Goal: Information Seeking & Learning: Check status

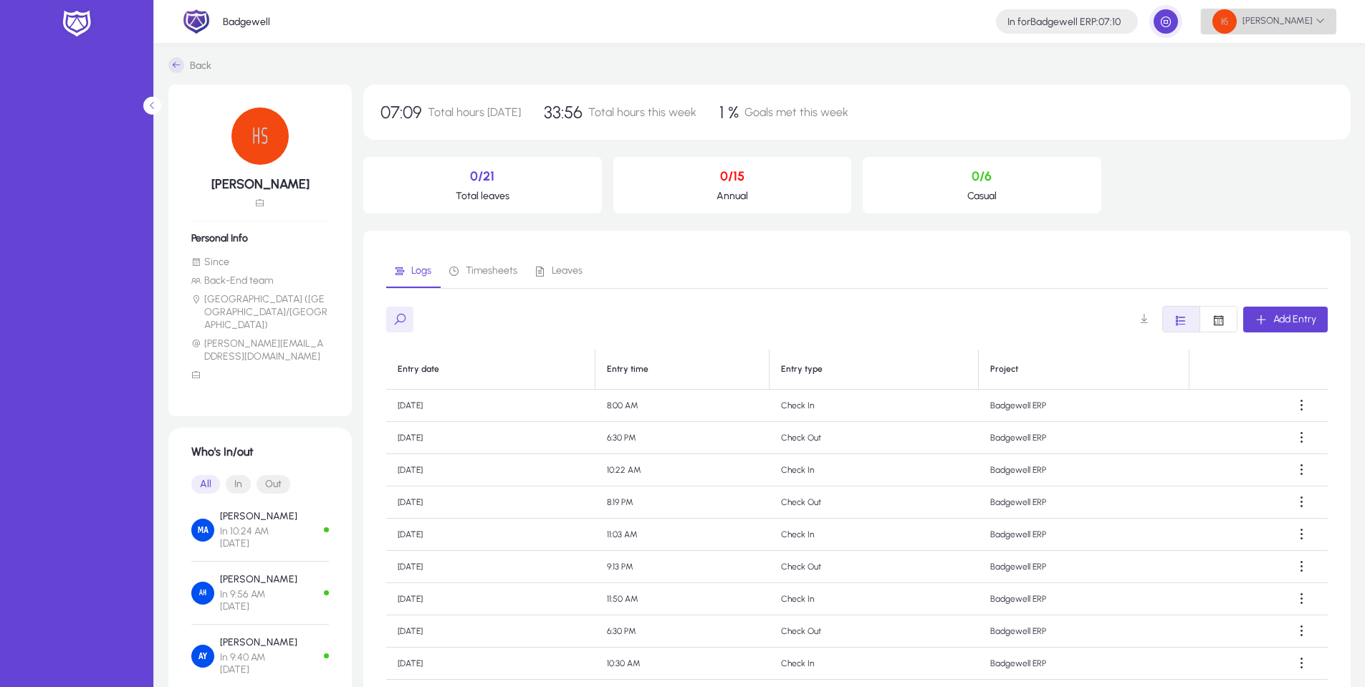
click at [1285, 17] on span "[PERSON_NAME]" at bounding box center [1268, 21] width 112 height 24
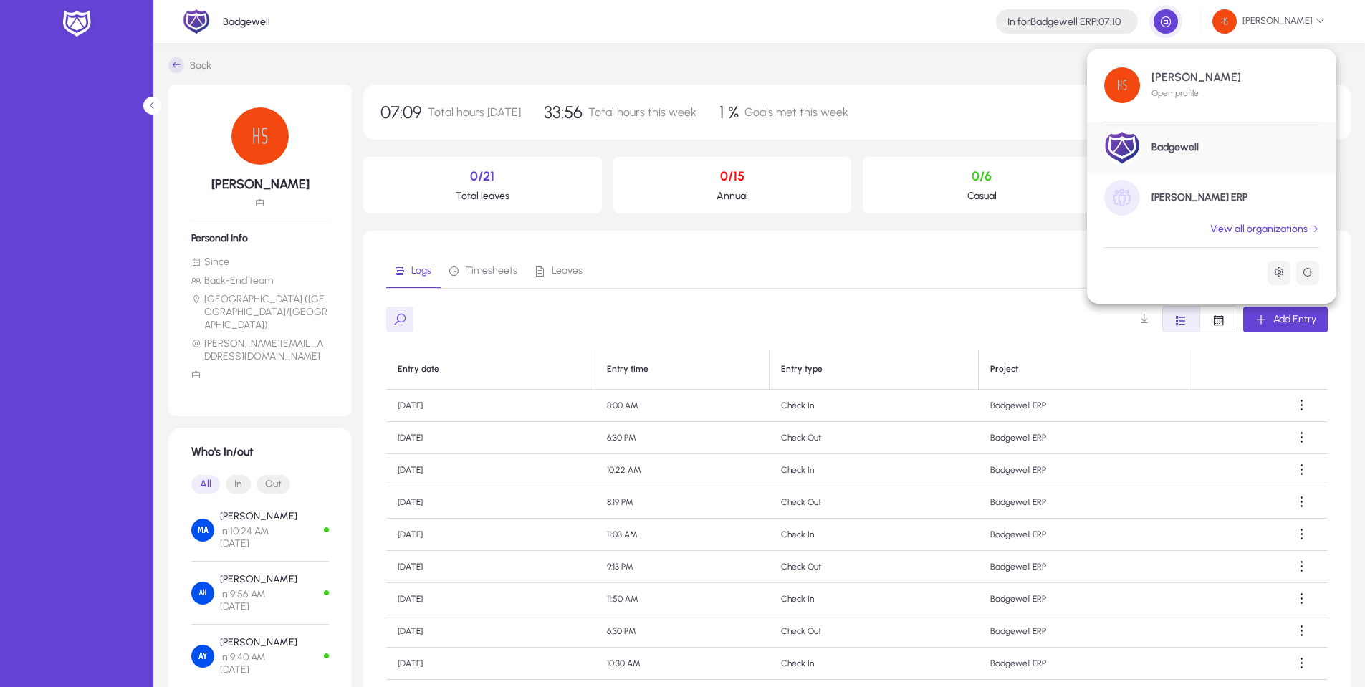
click at [1169, 198] on h1 "[PERSON_NAME] ERP" at bounding box center [1199, 197] width 96 height 13
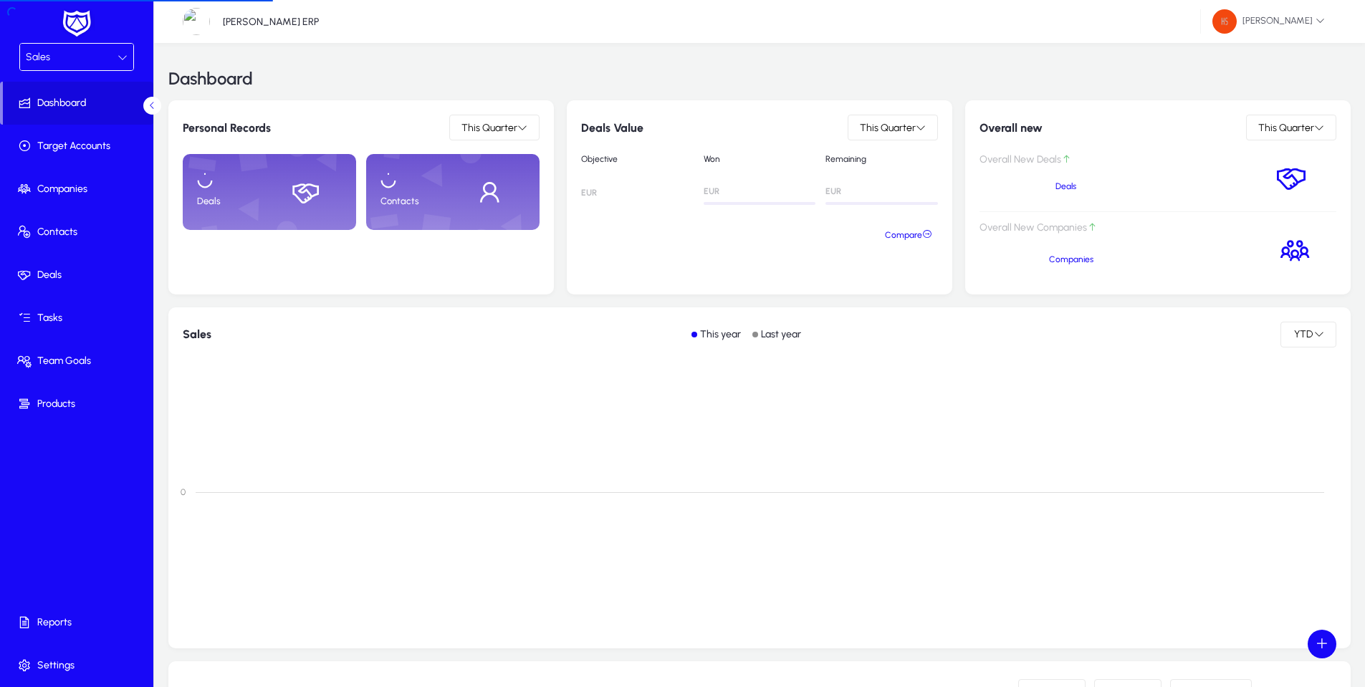
click at [85, 56] on div "Sales" at bounding box center [72, 57] width 92 height 19
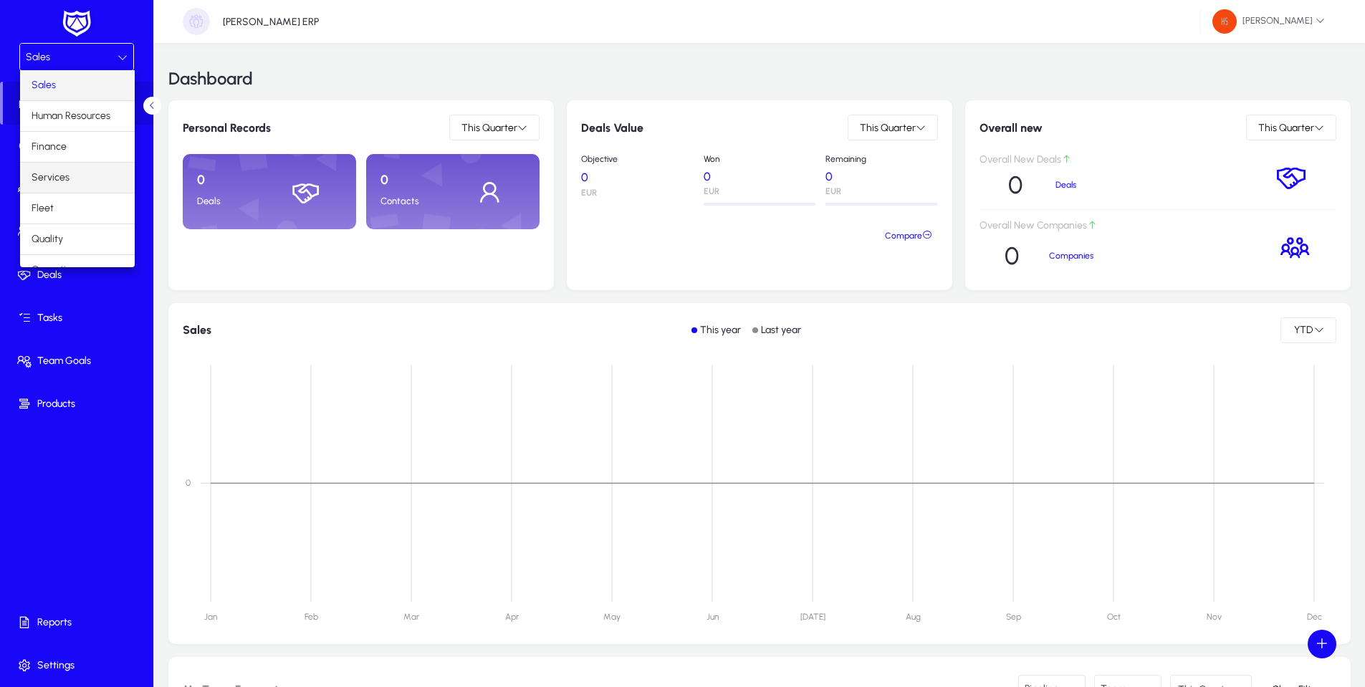
scroll to position [49, 0]
click at [59, 224] on span "Operations" at bounding box center [57, 221] width 50 height 17
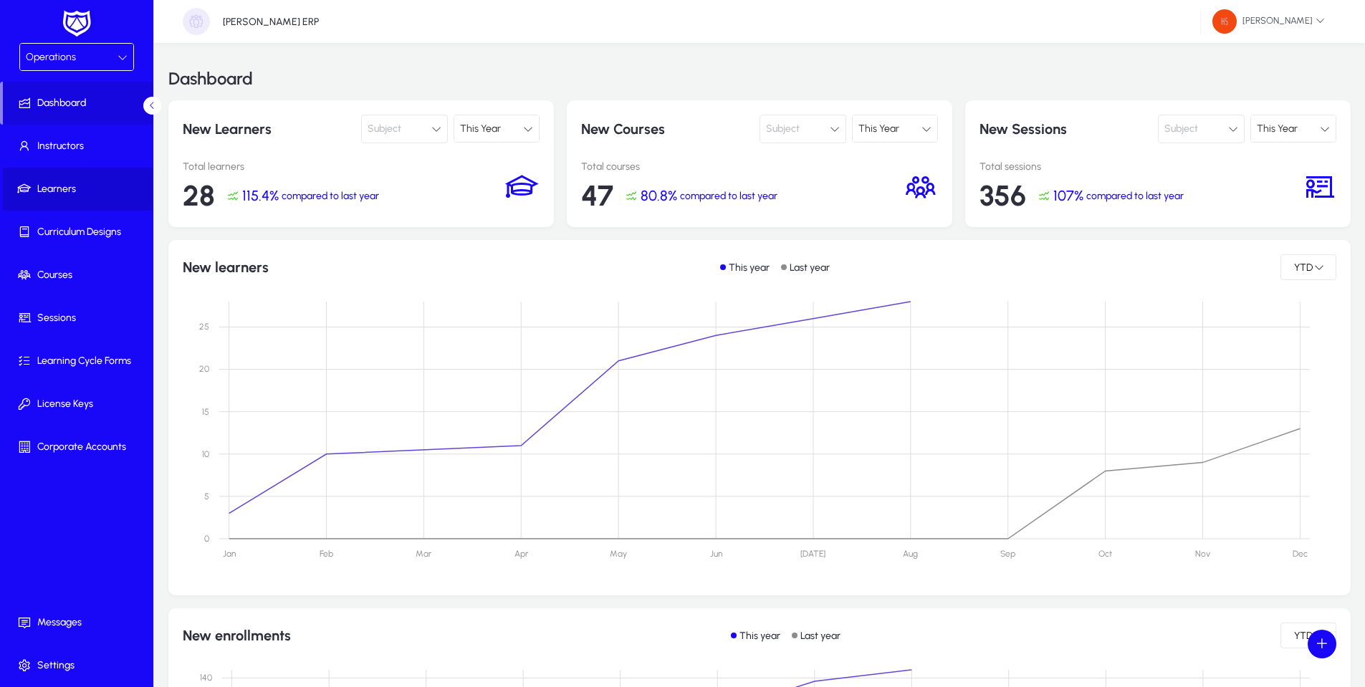
click at [63, 192] on span "Learners" at bounding box center [79, 189] width 153 height 14
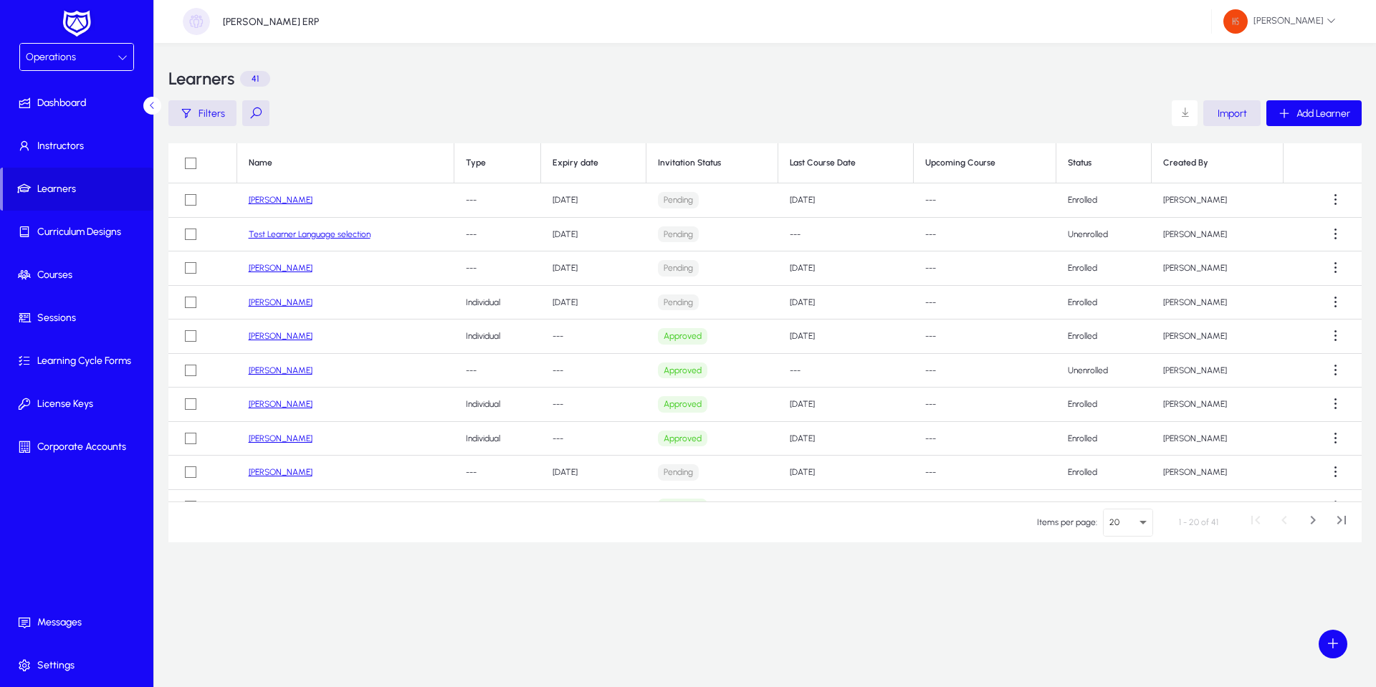
click at [287, 195] on link "[PERSON_NAME]" at bounding box center [281, 200] width 64 height 10
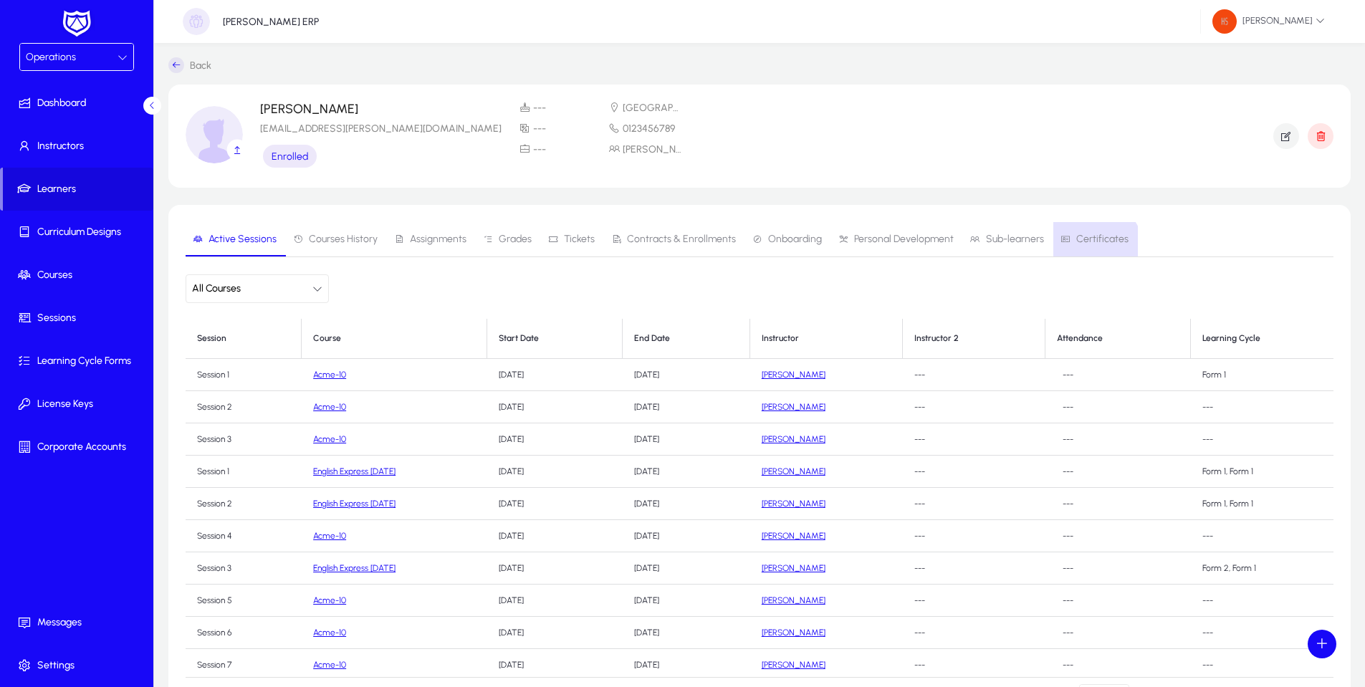
click at [1084, 247] on span "Certificates" at bounding box center [1094, 239] width 68 height 34
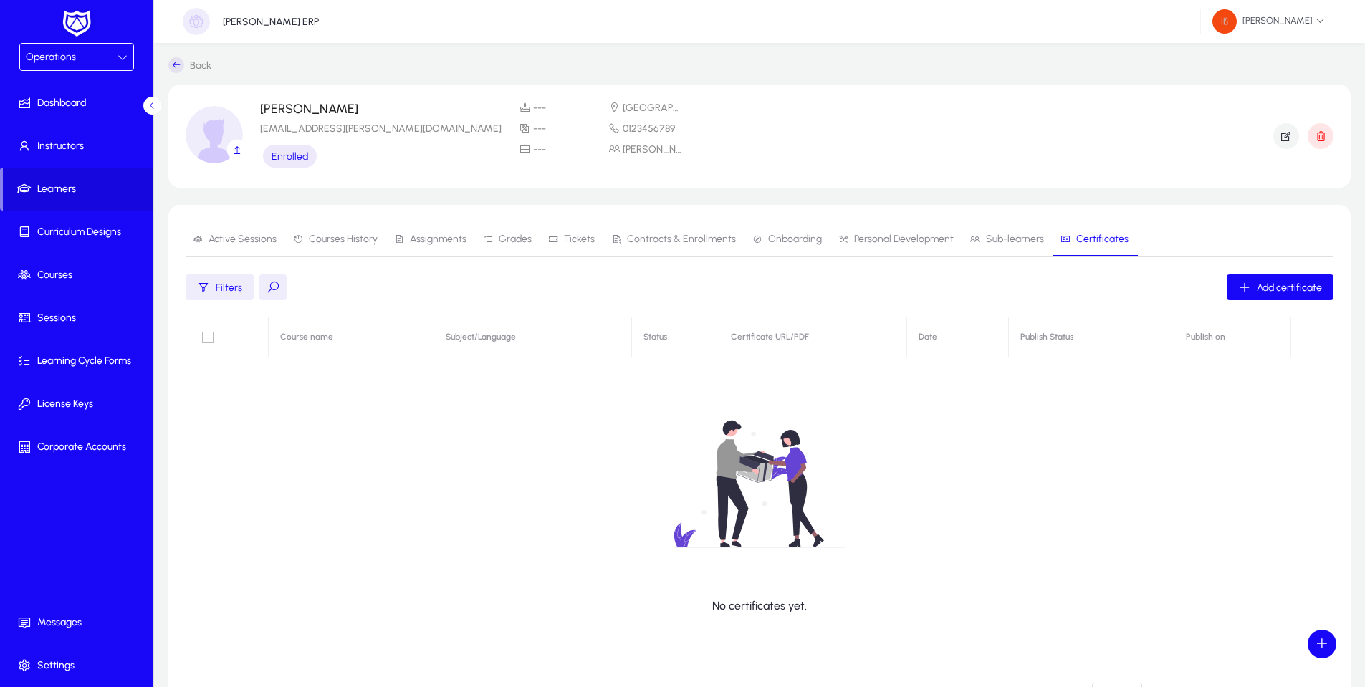
click at [569, 240] on span "Tickets" at bounding box center [579, 239] width 31 height 10
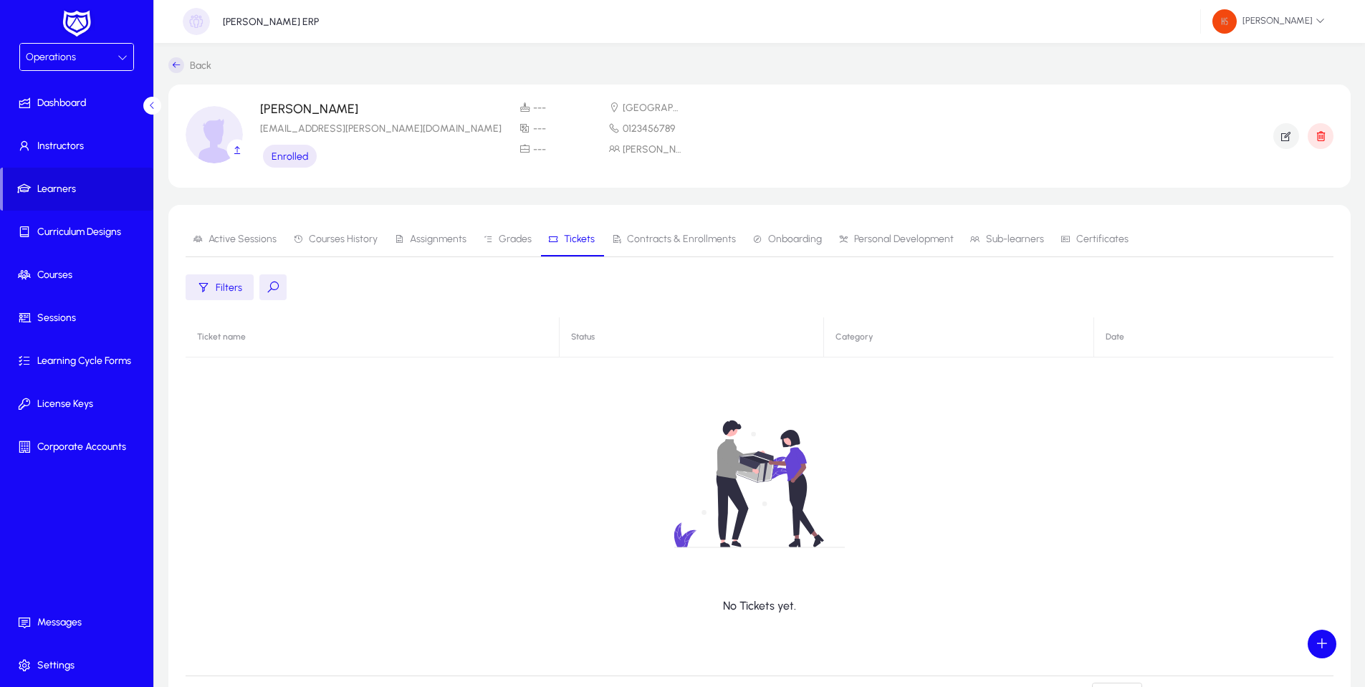
click at [1085, 242] on span "Certificates" at bounding box center [1102, 239] width 52 height 10
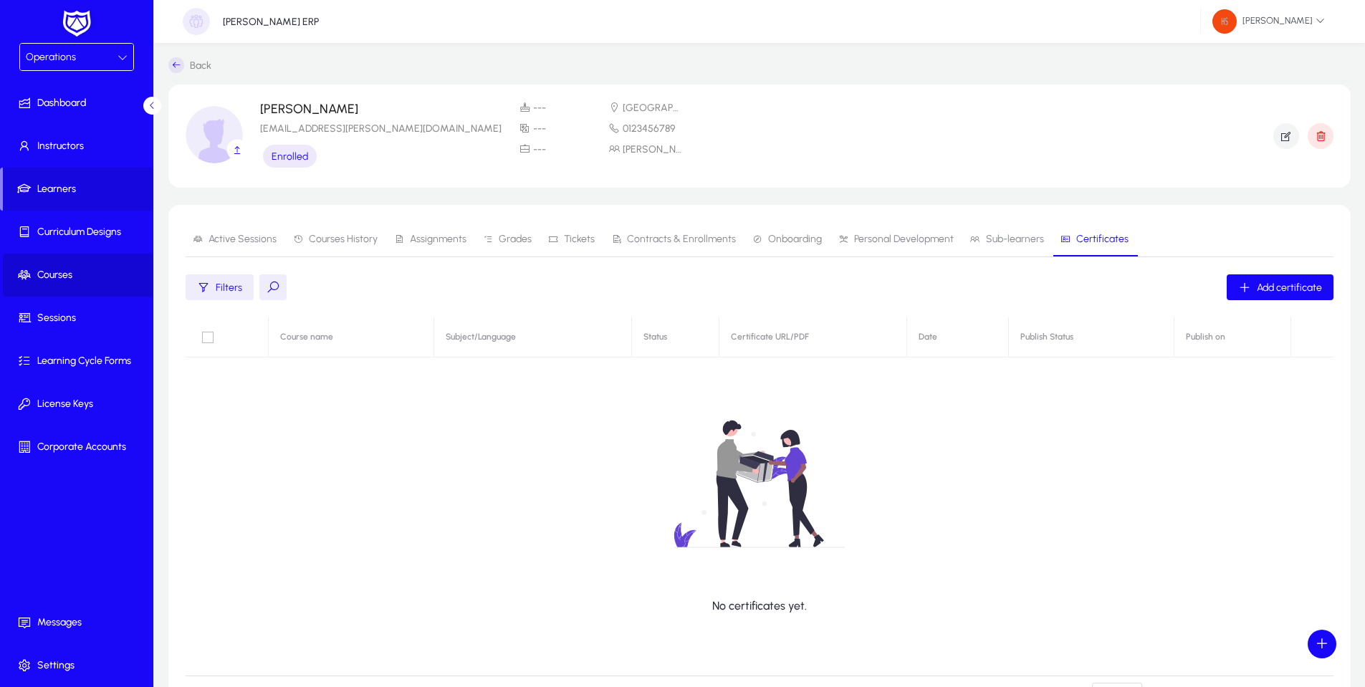
click at [67, 271] on span "Courses" at bounding box center [79, 275] width 153 height 14
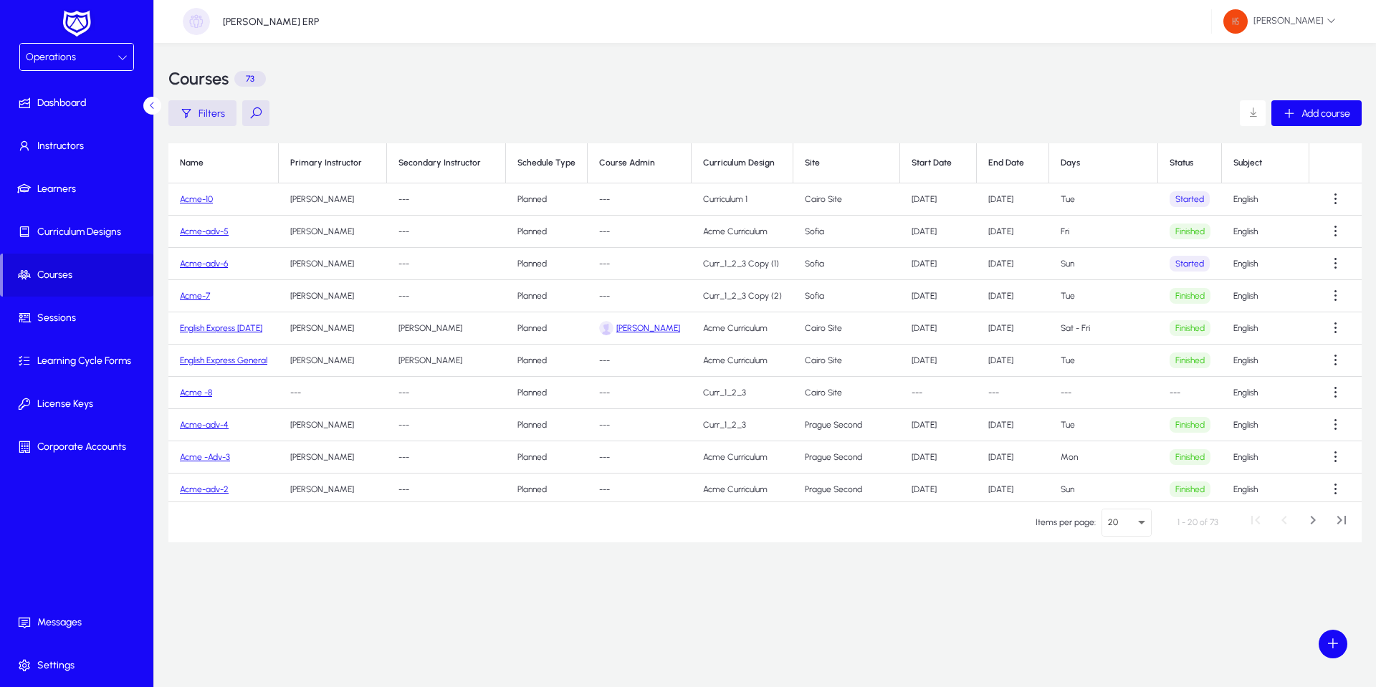
click at [193, 198] on link "Acme-10" at bounding box center [196, 199] width 33 height 10
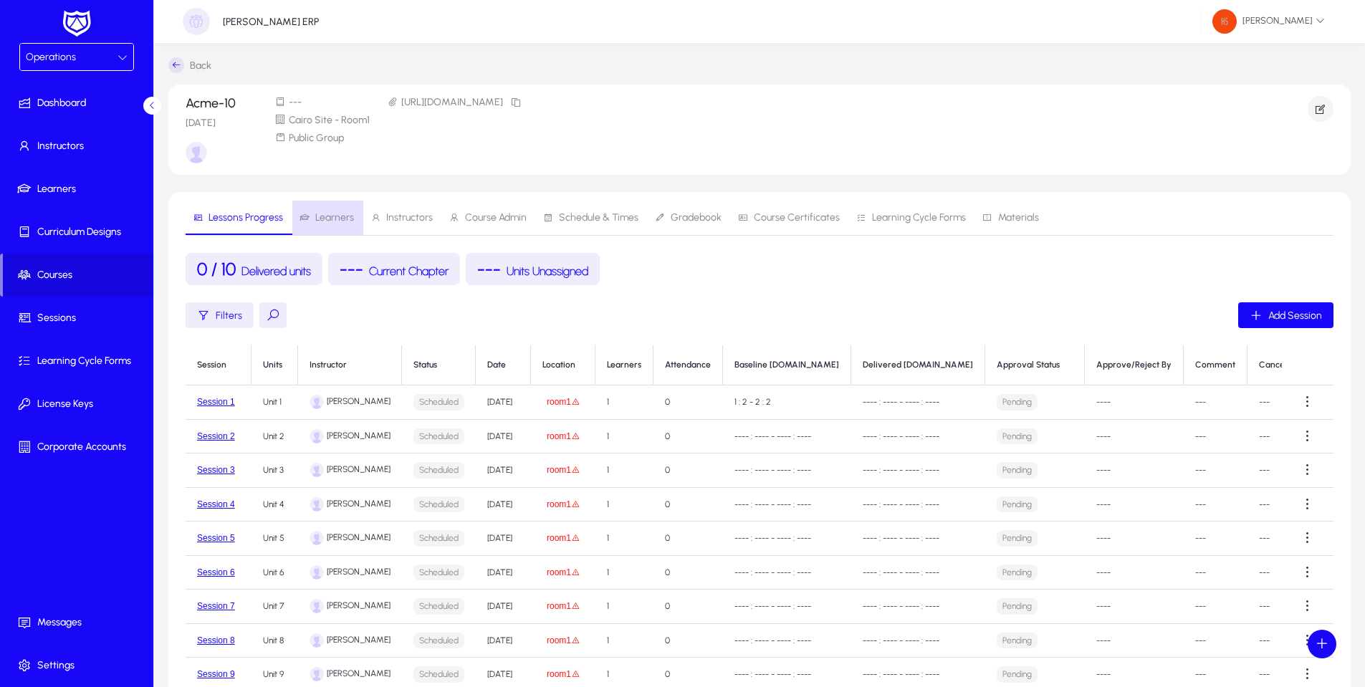
click at [341, 214] on span "Learners" at bounding box center [334, 218] width 39 height 10
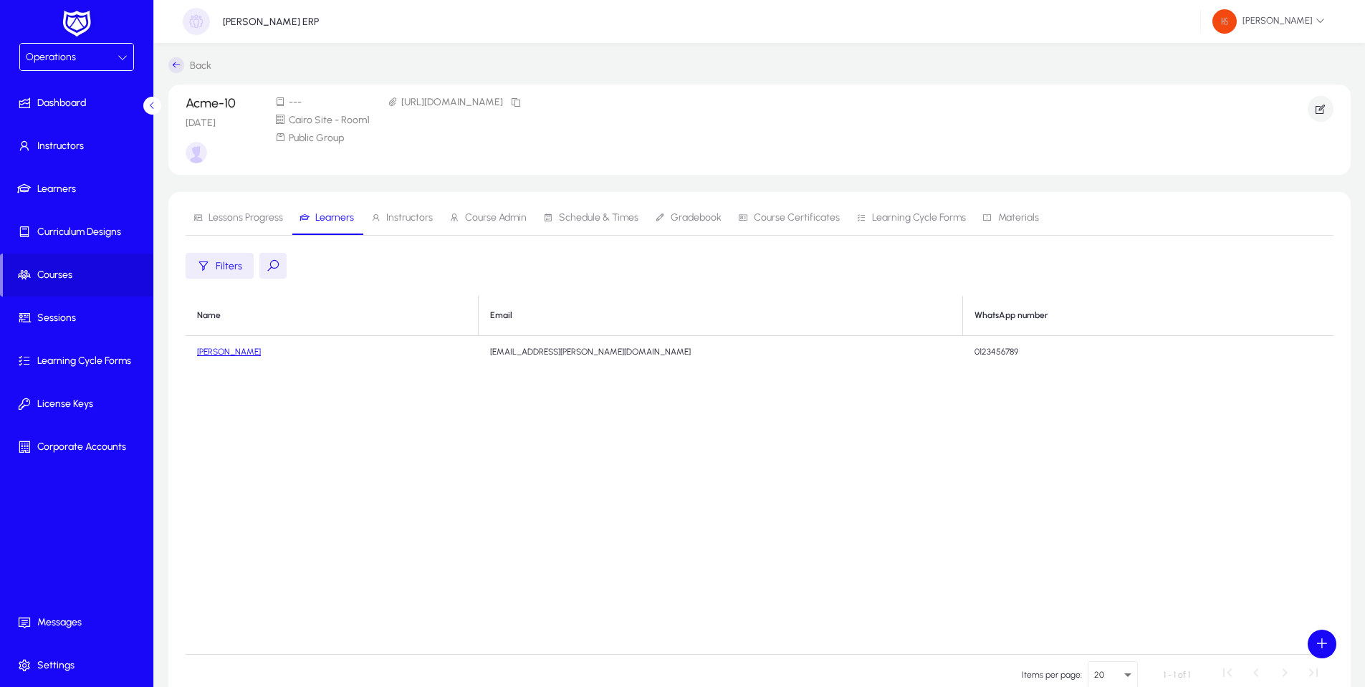
click at [236, 353] on link "[PERSON_NAME]" at bounding box center [229, 352] width 64 height 10
